Goal: Transaction & Acquisition: Purchase product/service

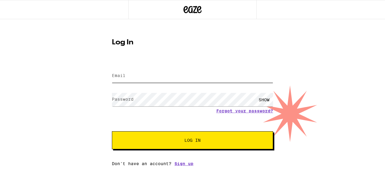
type input "[EMAIL_ADDRESS][DOMAIN_NAME]"
click at [159, 118] on form "Email Email [EMAIL_ADDRESS][DOMAIN_NAME] Password Password SHOW Forgot your pas…" at bounding box center [192, 105] width 161 height 88
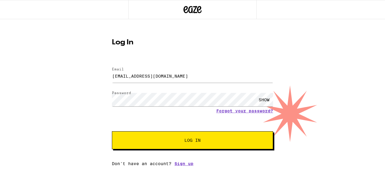
click at [168, 141] on span "Log In" at bounding box center [192, 140] width 112 height 4
